Goal: Information Seeking & Learning: Learn about a topic

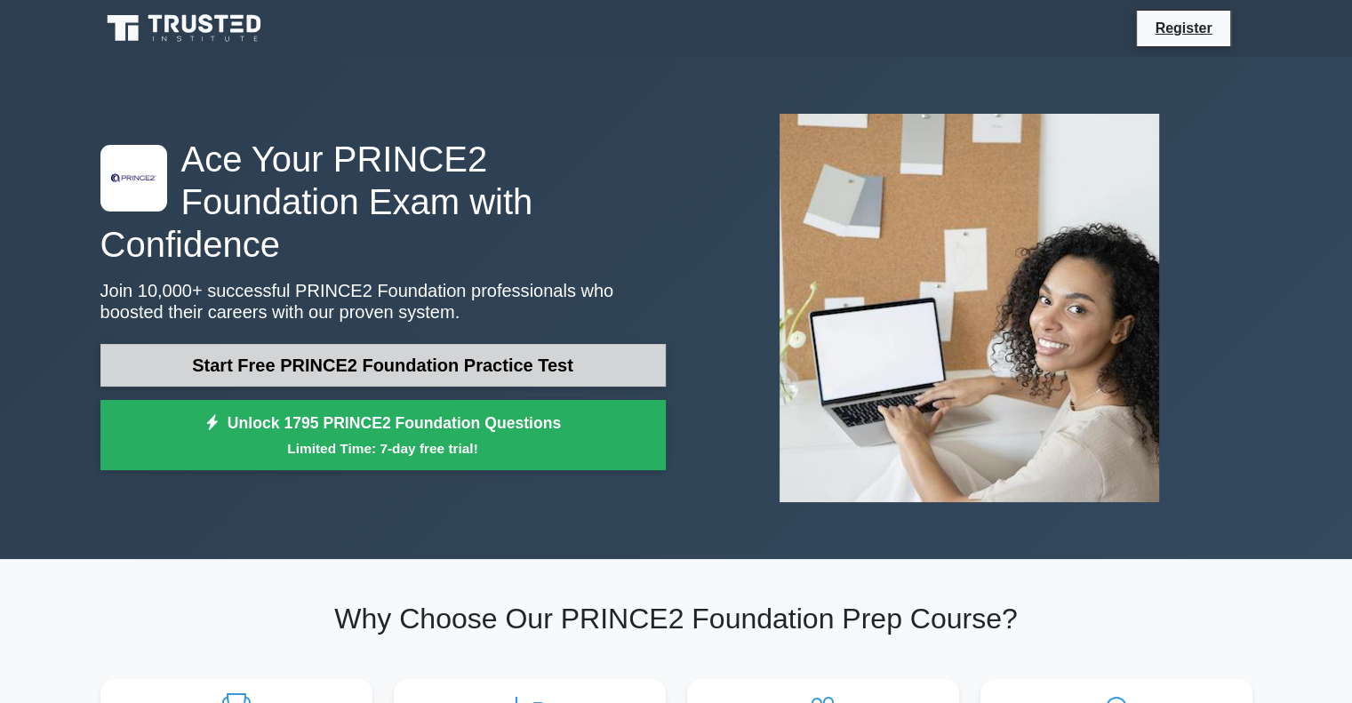
click at [434, 348] on link "Start Free PRINCE2 Foundation Practice Test" at bounding box center [382, 365] width 565 height 43
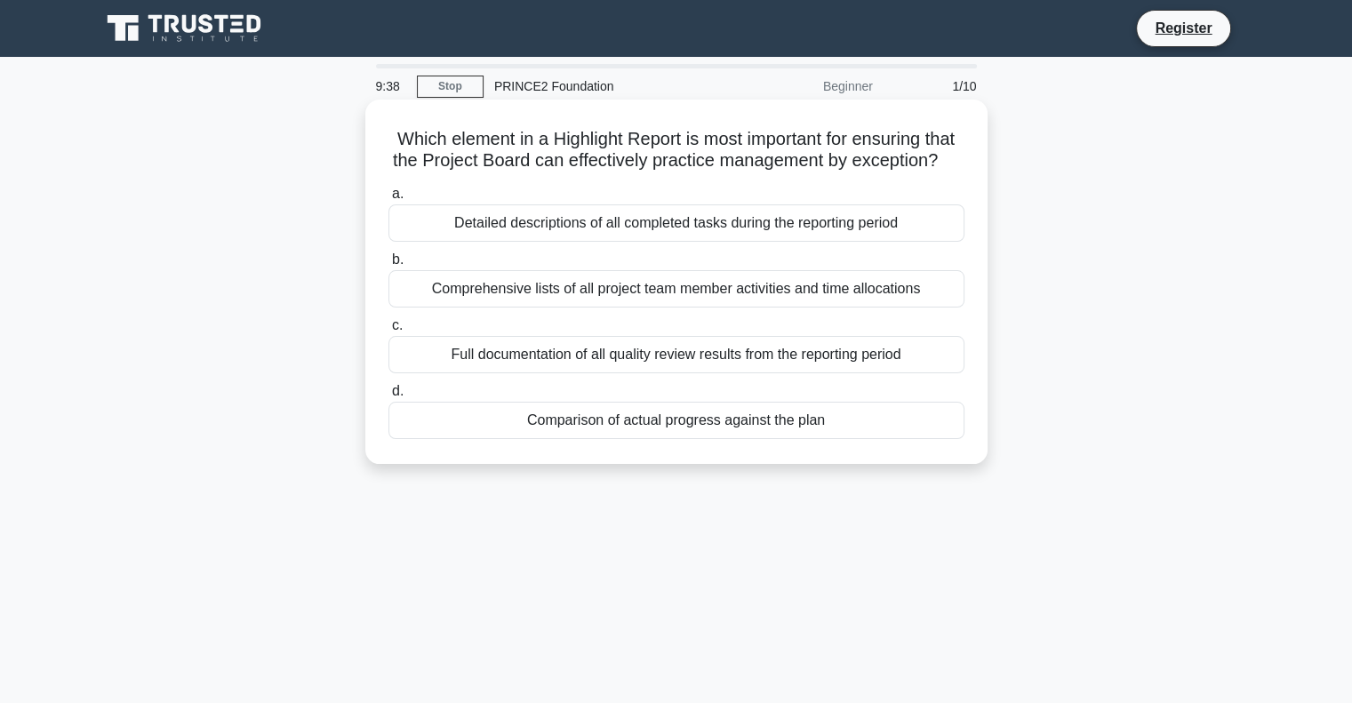
click at [498, 372] on div "Full documentation of all quality review results from the reporting period" at bounding box center [676, 354] width 576 height 37
click at [388, 332] on input "c. Full documentation of all quality review results from the reporting period" at bounding box center [388, 326] width 0 height 12
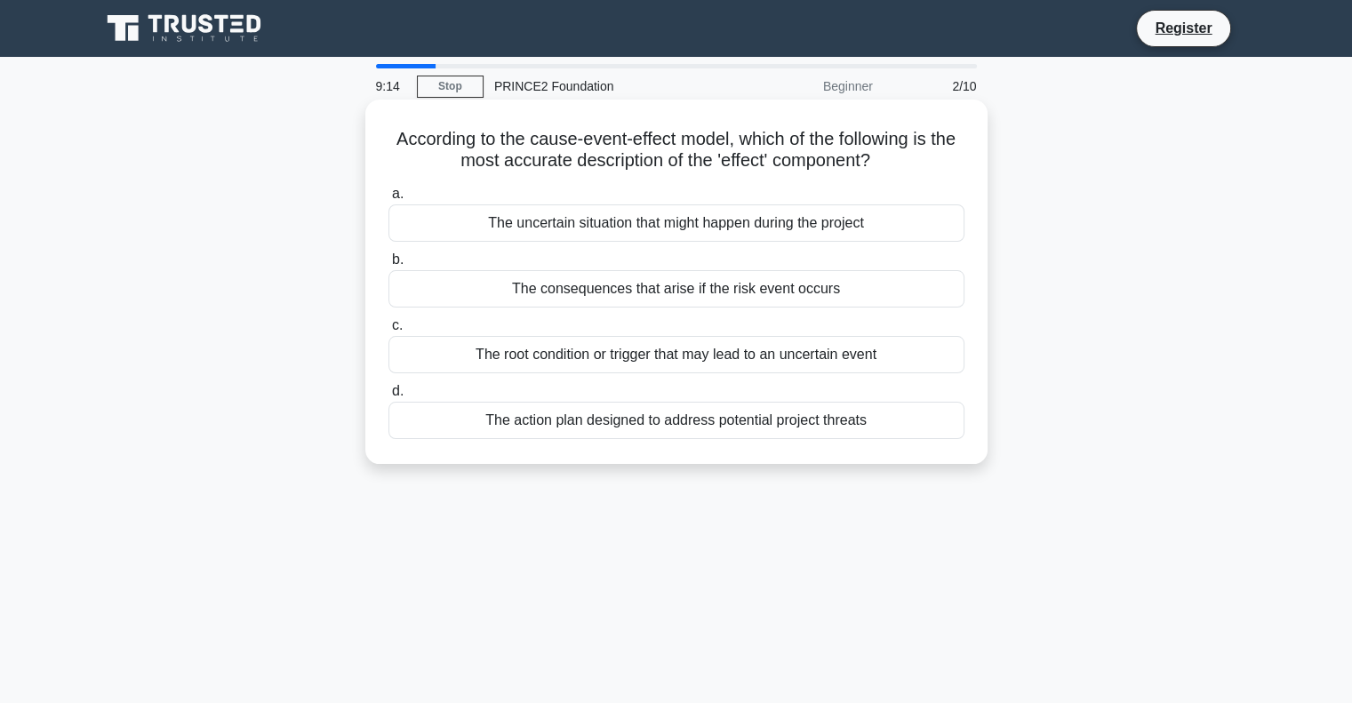
click at [548, 419] on div "The action plan designed to address potential project threats" at bounding box center [676, 420] width 576 height 37
click at [388, 397] on input "d. The action plan designed to address potential project threats" at bounding box center [388, 392] width 0 height 12
click at [560, 283] on div "Throughout the project lifecycle during stage assessments" at bounding box center [676, 288] width 576 height 37
click at [388, 266] on input "b. Throughout the project lifecycle during stage assessments" at bounding box center [388, 260] width 0 height 12
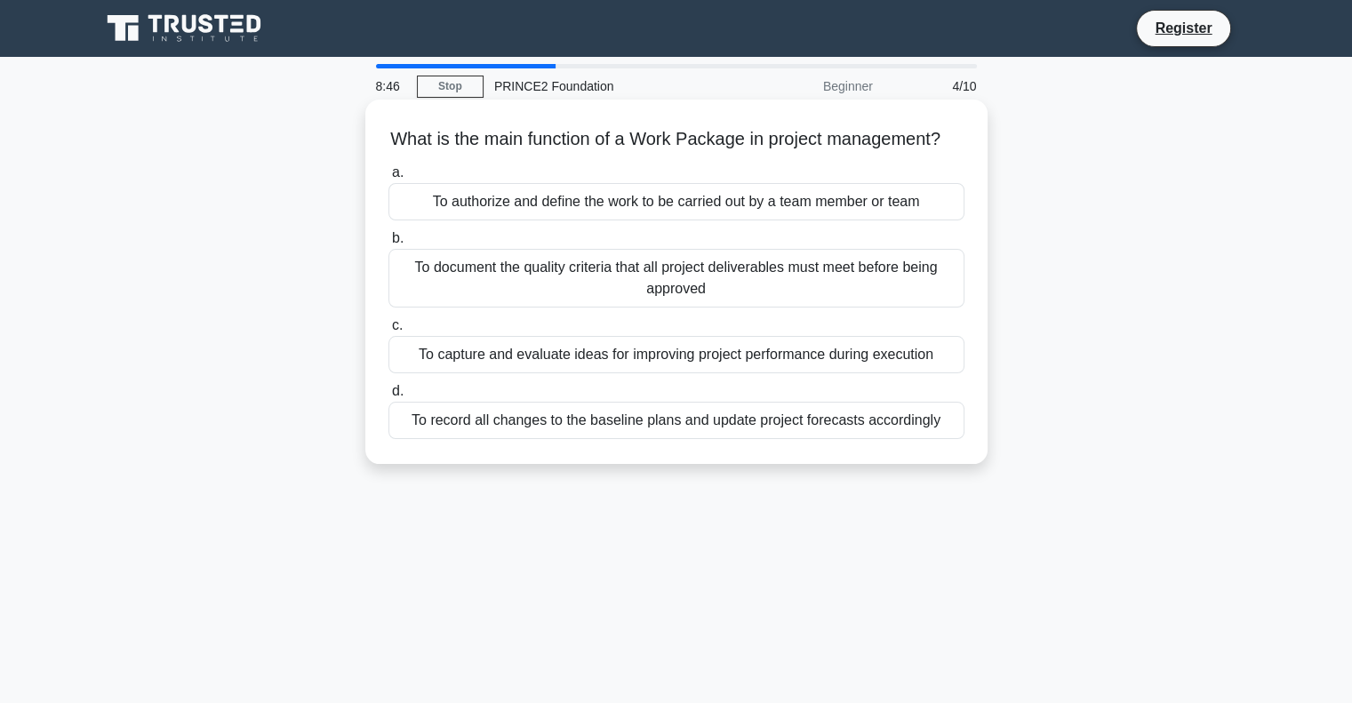
click at [551, 214] on div "To authorize and define the work to be carried out by a team member or team" at bounding box center [676, 201] width 576 height 37
click at [388, 179] on input "a. To authorize and define the work to be carried out by a team member or team" at bounding box center [388, 173] width 0 height 12
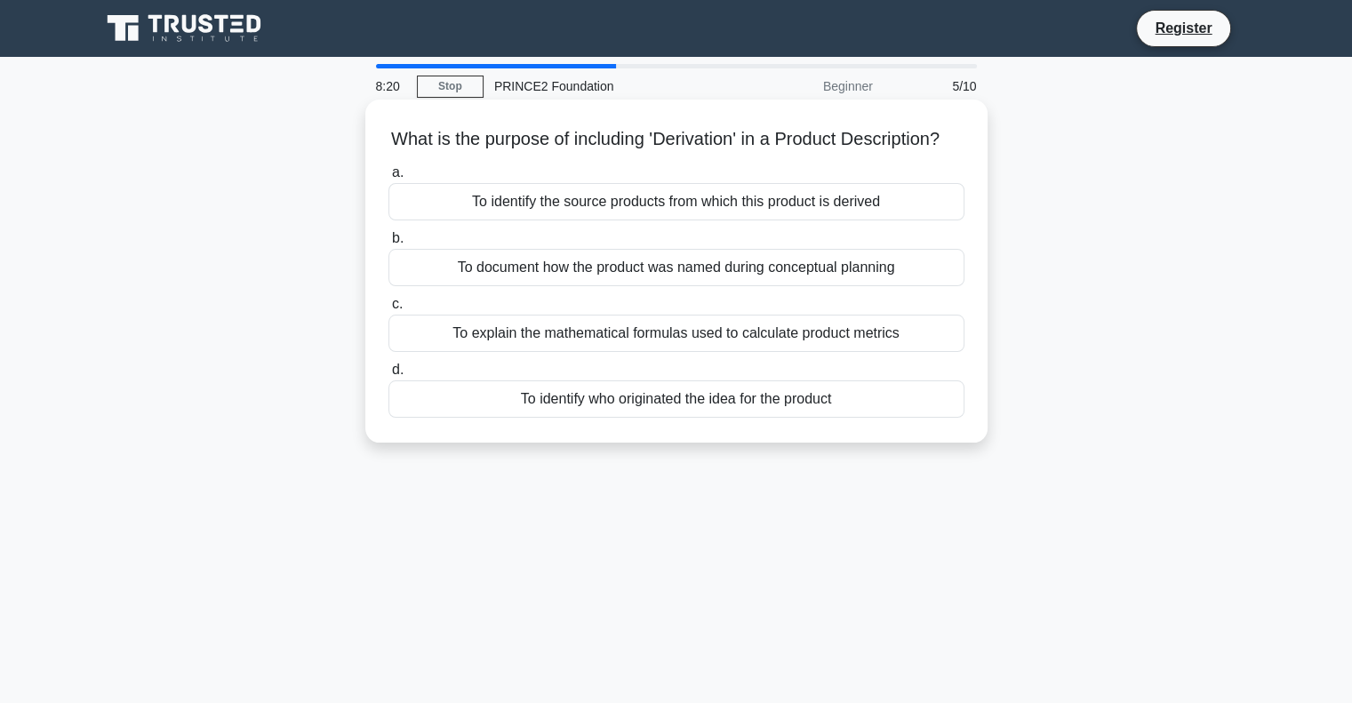
click at [587, 220] on div "To identify the source products from which this product is derived" at bounding box center [676, 201] width 576 height 37
click at [388, 179] on input "a. To identify the source products from which this product is derived" at bounding box center [388, 173] width 0 height 12
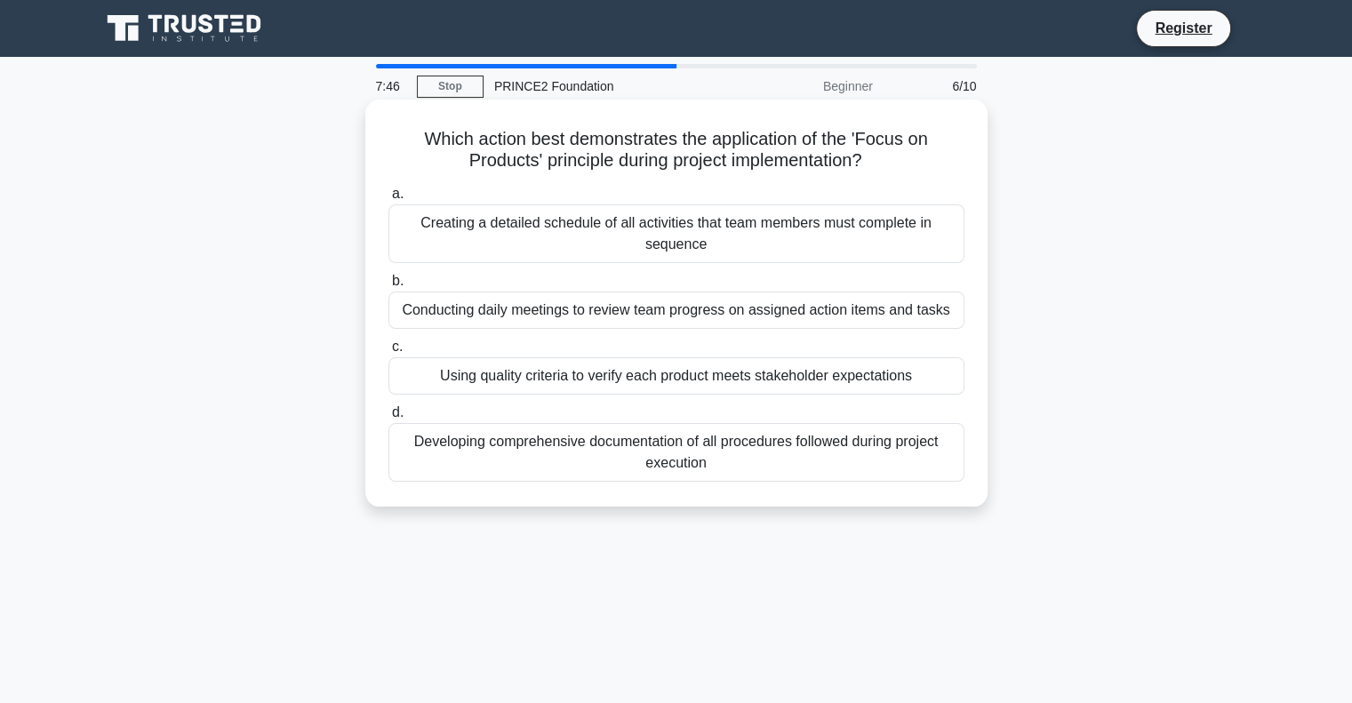
click at [632, 374] on div "Using quality criteria to verify each product meets stakeholder expectations" at bounding box center [676, 375] width 576 height 37
click at [388, 353] on input "c. Using quality criteria to verify each product meets stakeholder expectations" at bounding box center [388, 347] width 0 height 12
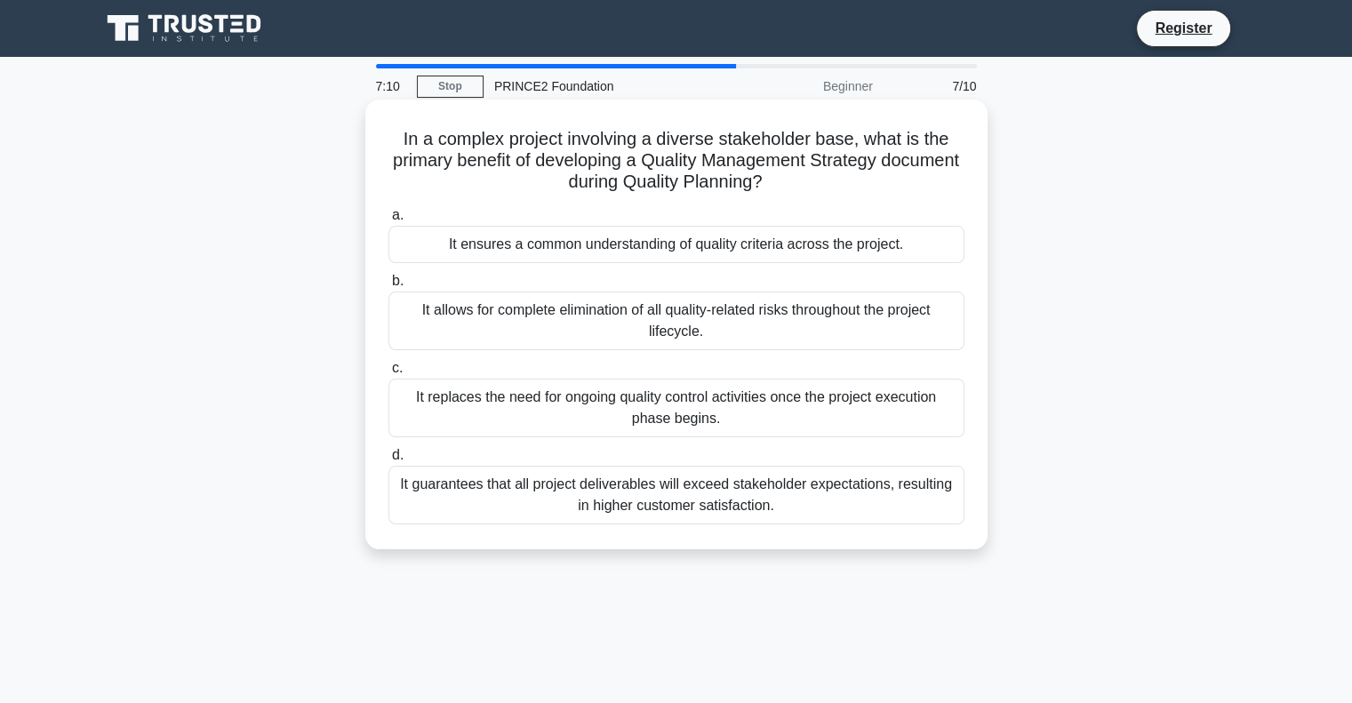
click at [627, 241] on div "It ensures a common understanding of quality criteria across the project." at bounding box center [676, 244] width 576 height 37
click at [388, 221] on input "a. It ensures a common understanding of quality criteria across the project." at bounding box center [388, 216] width 0 height 12
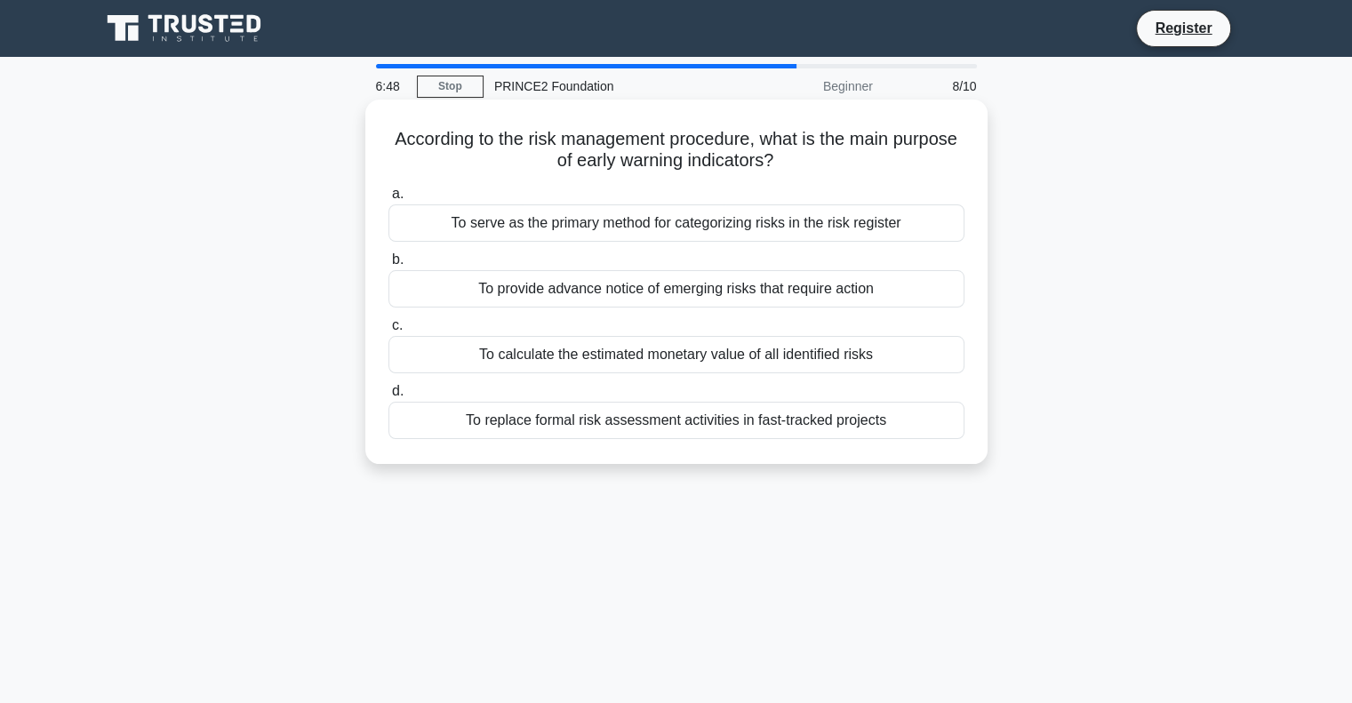
click at [626, 287] on div "To provide advance notice of emerging risks that require action" at bounding box center [676, 288] width 576 height 37
click at [388, 266] on input "b. To provide advance notice of emerging risks that require action" at bounding box center [388, 260] width 0 height 12
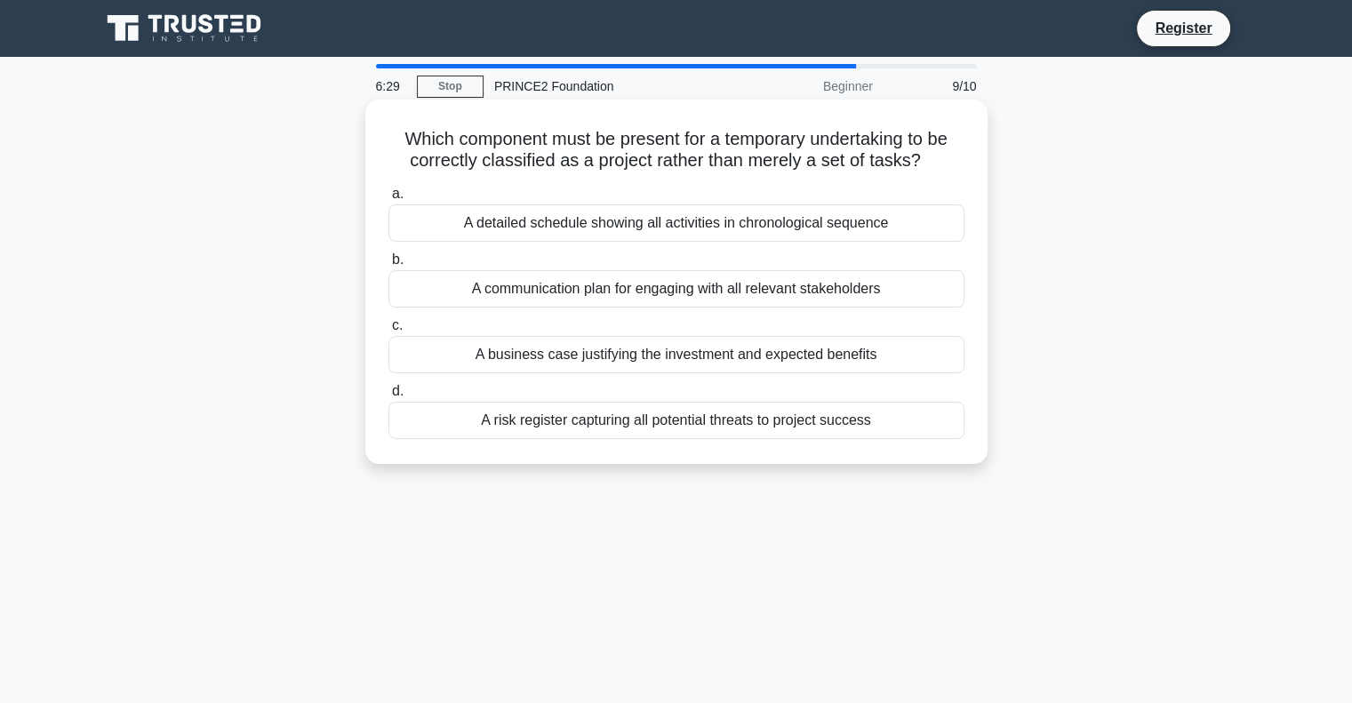
click at [636, 359] on div "A business case justifying the investment and expected benefits" at bounding box center [676, 354] width 576 height 37
click at [388, 332] on input "c. A business case justifying the investment and expected benefits" at bounding box center [388, 326] width 0 height 12
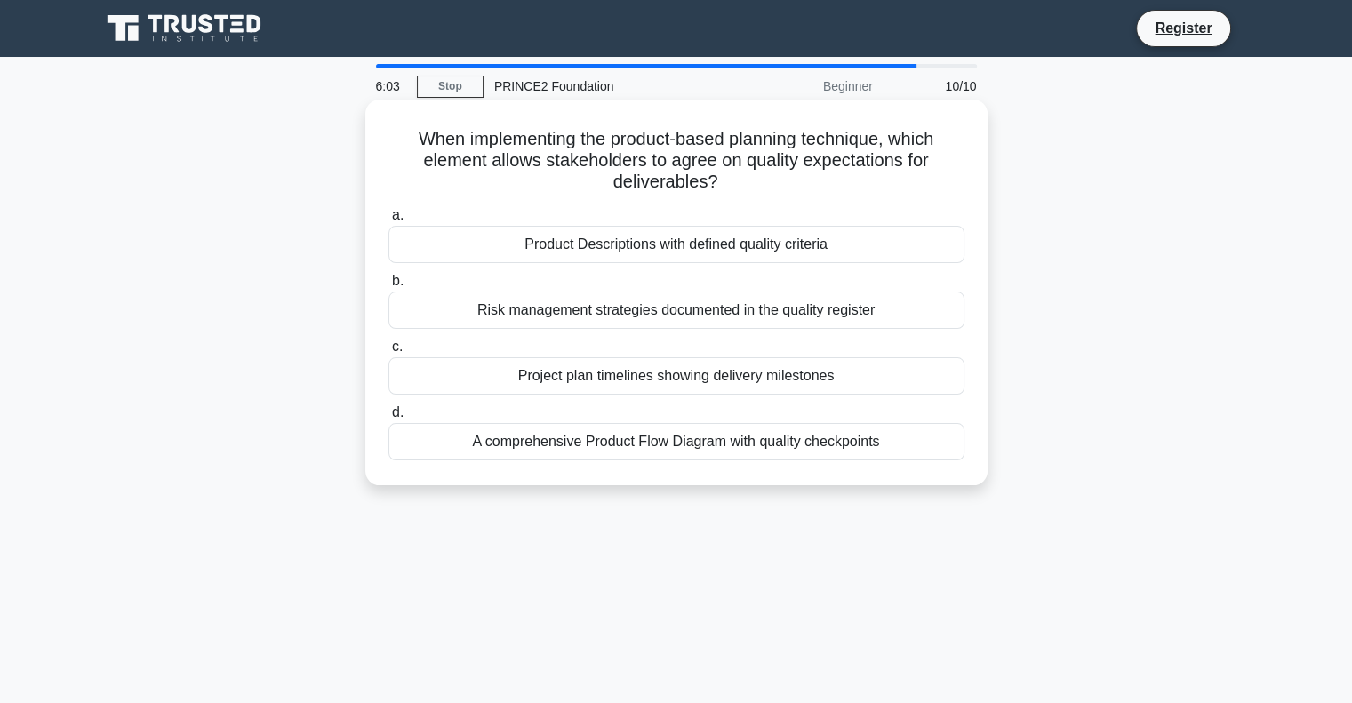
click at [645, 241] on div "Product Descriptions with defined quality criteria" at bounding box center [676, 244] width 576 height 37
click at [388, 221] on input "a. Product Descriptions with defined quality criteria" at bounding box center [388, 216] width 0 height 12
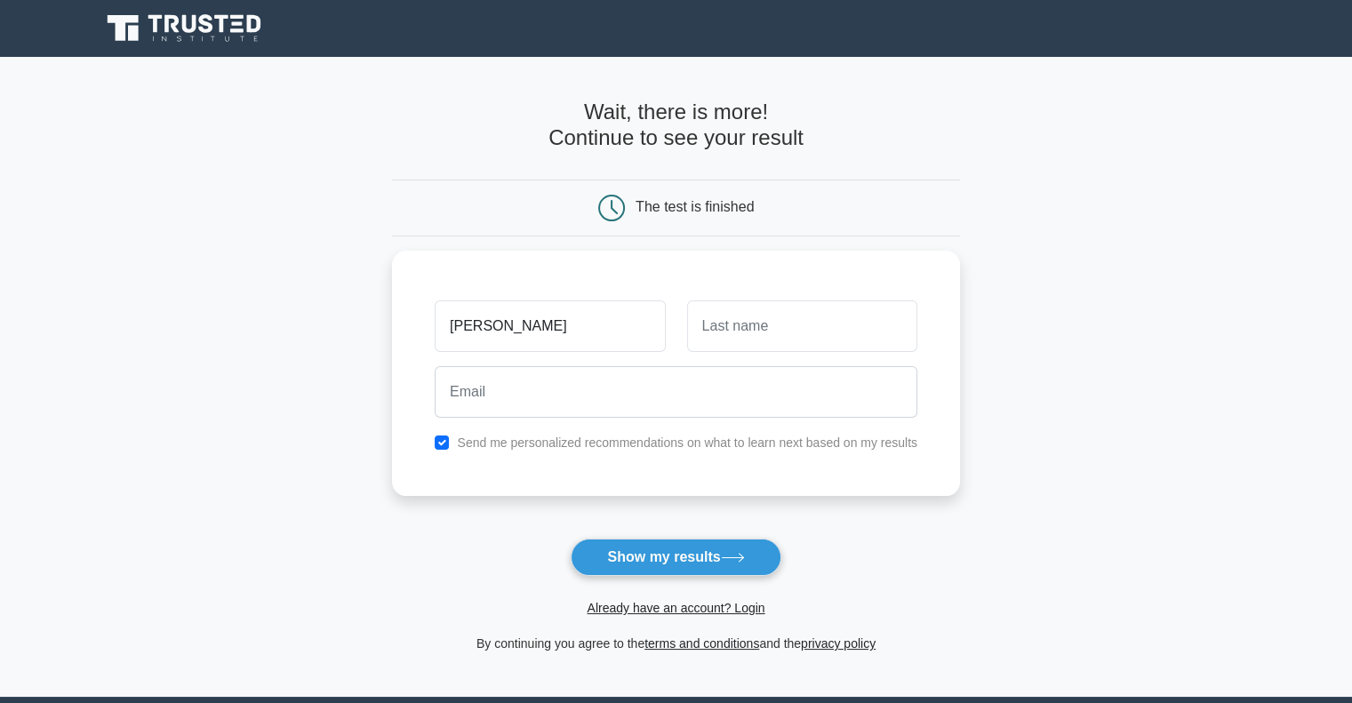
type input "[PERSON_NAME]"
type input "Gilles"
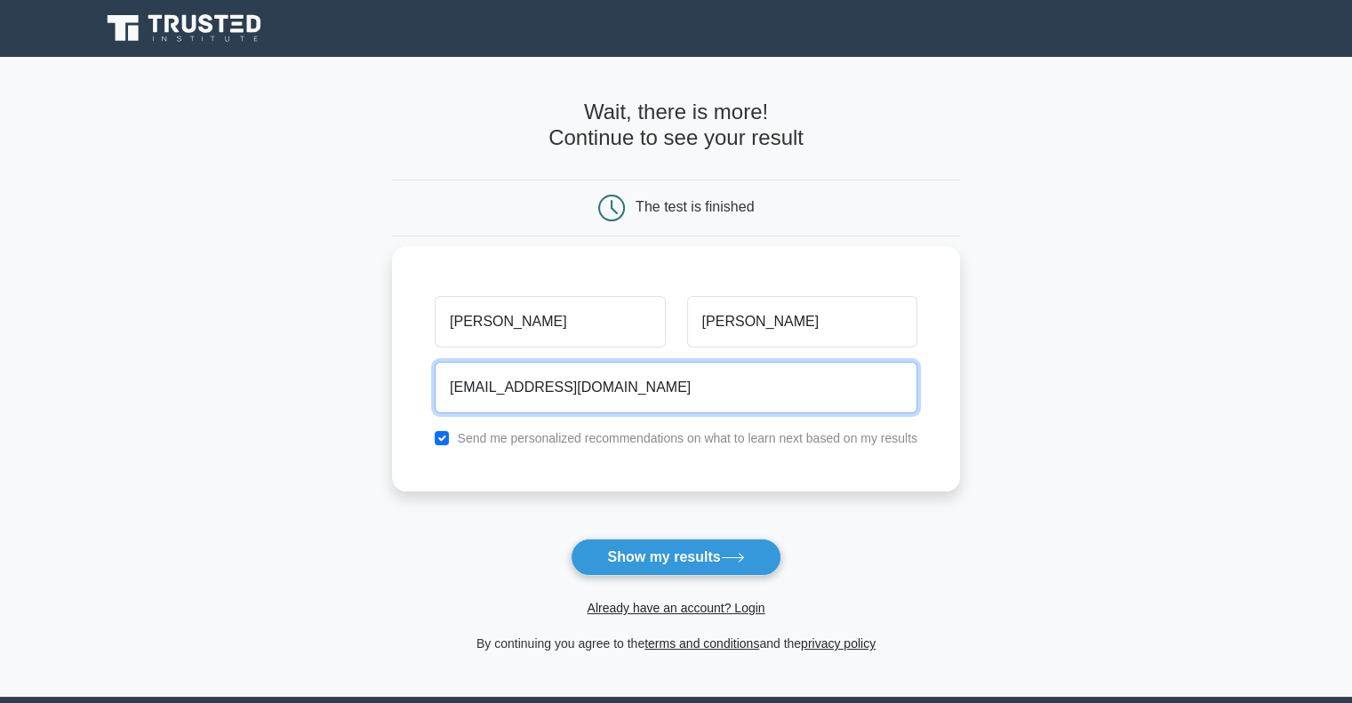
type input "gksee2011@gmail.com"
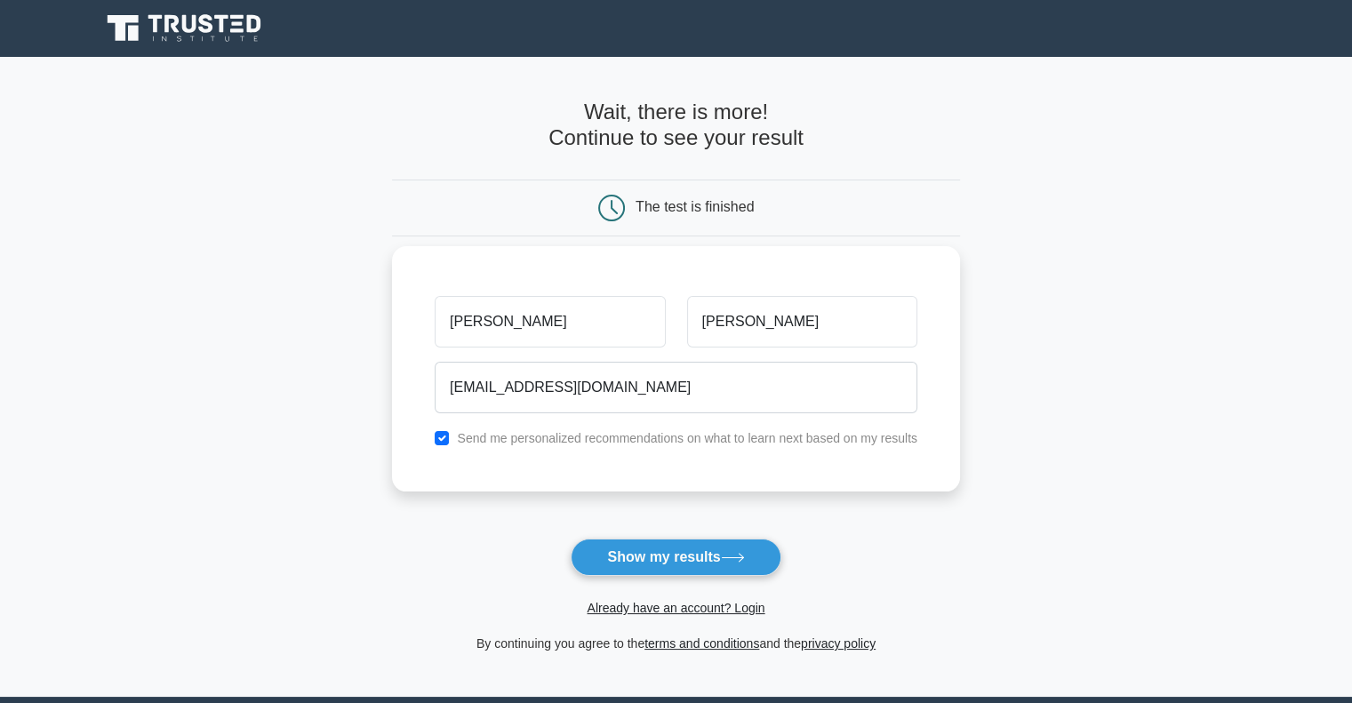
click at [457, 486] on div "Karin Gilles gksee2011@gmail.com Send me personalized recommendations on what t…" at bounding box center [676, 368] width 568 height 245
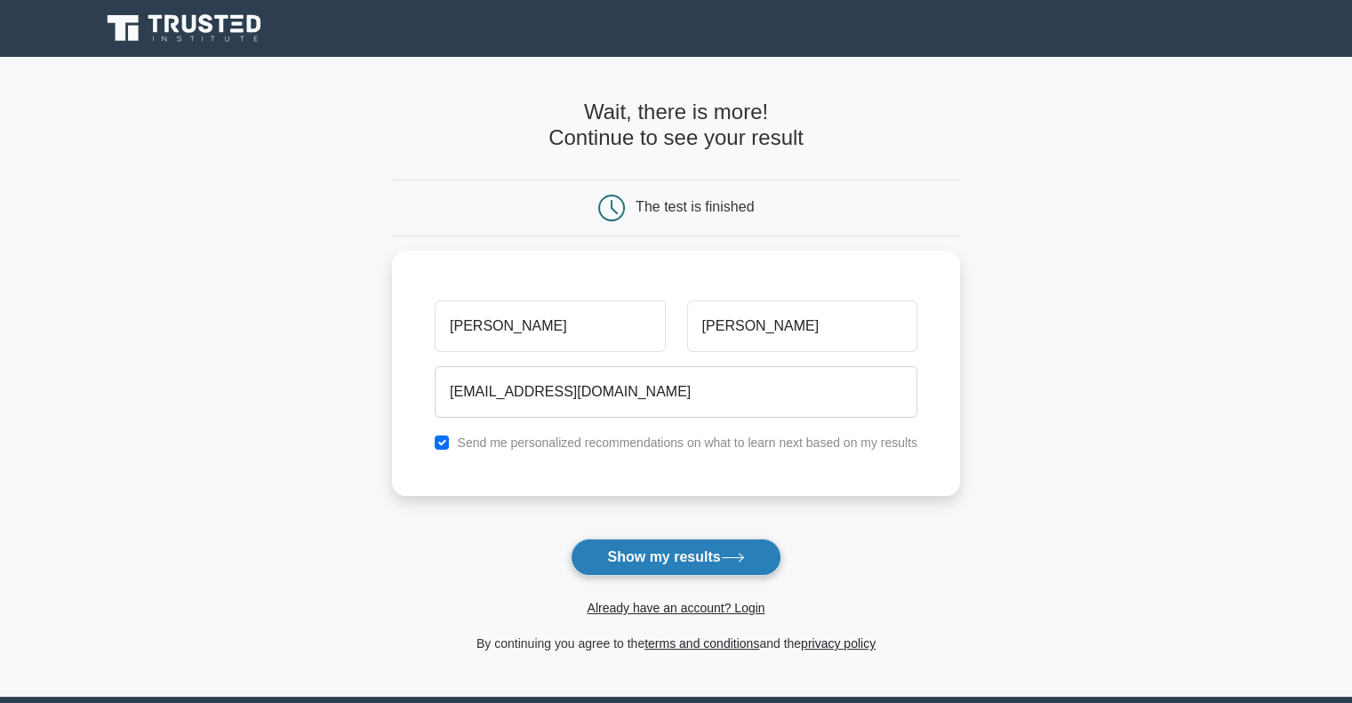
click at [617, 553] on button "Show my results" at bounding box center [676, 557] width 210 height 37
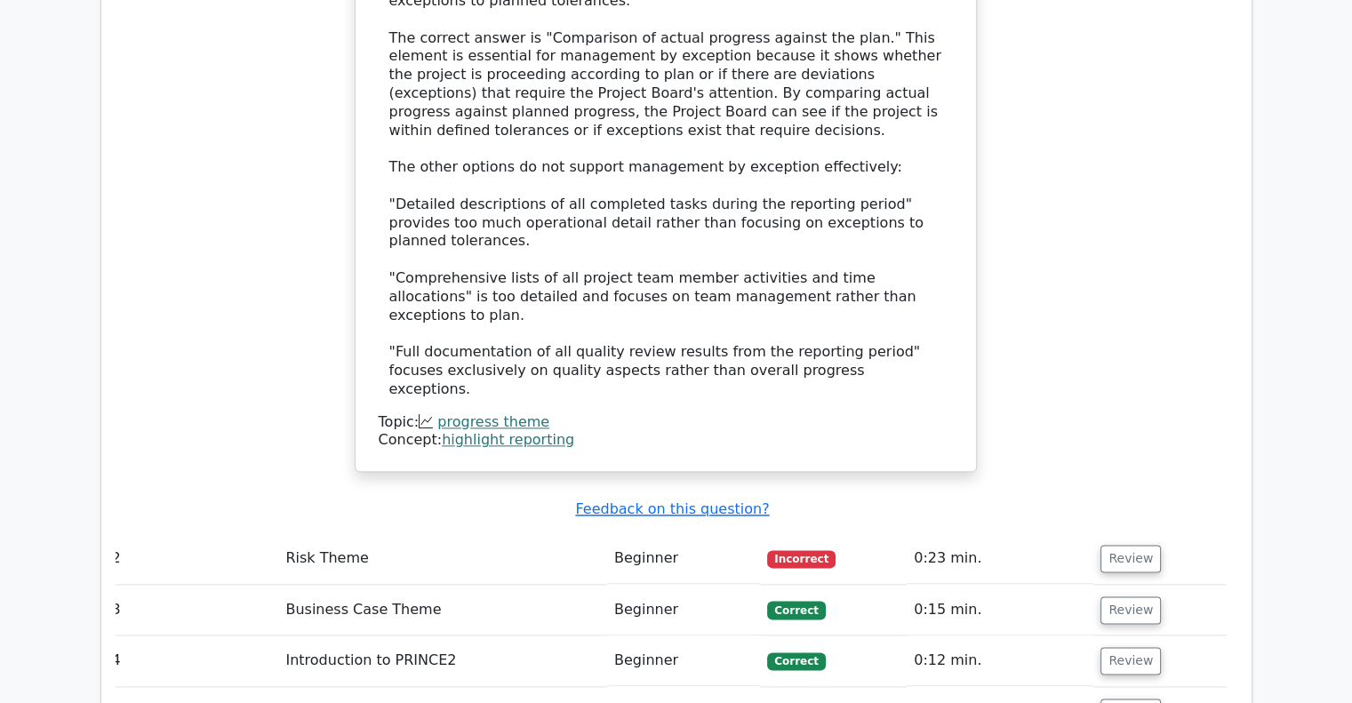
scroll to position [2133, 0]
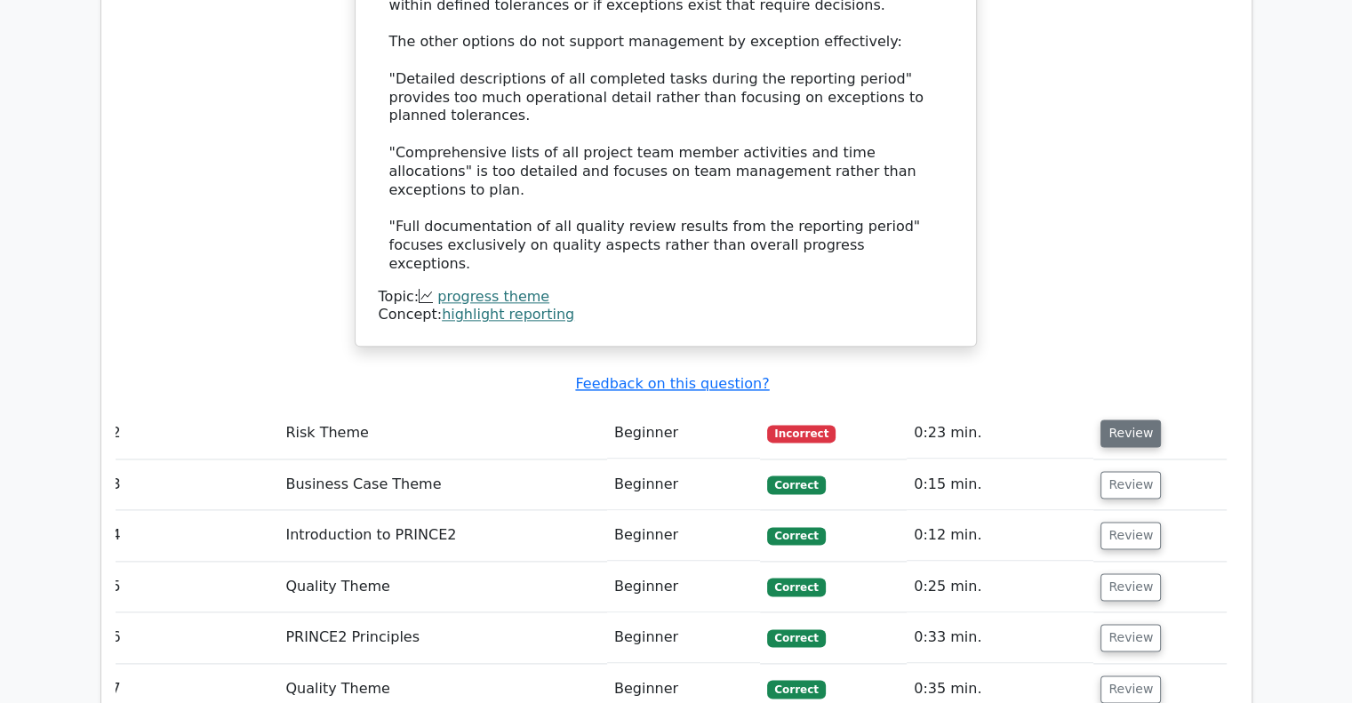
click at [1109, 420] on button "Review" at bounding box center [1130, 434] width 60 height 28
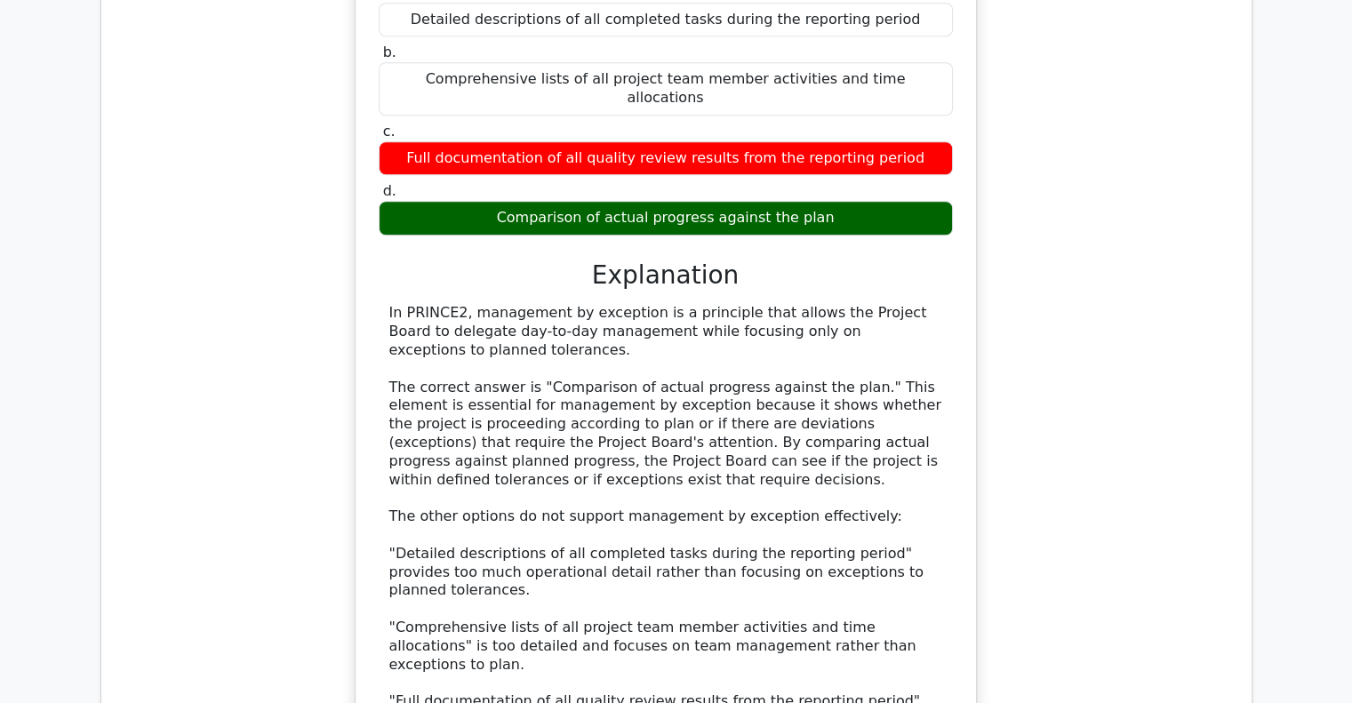
scroll to position [0, 0]
